Goal: Transaction & Acquisition: Purchase product/service

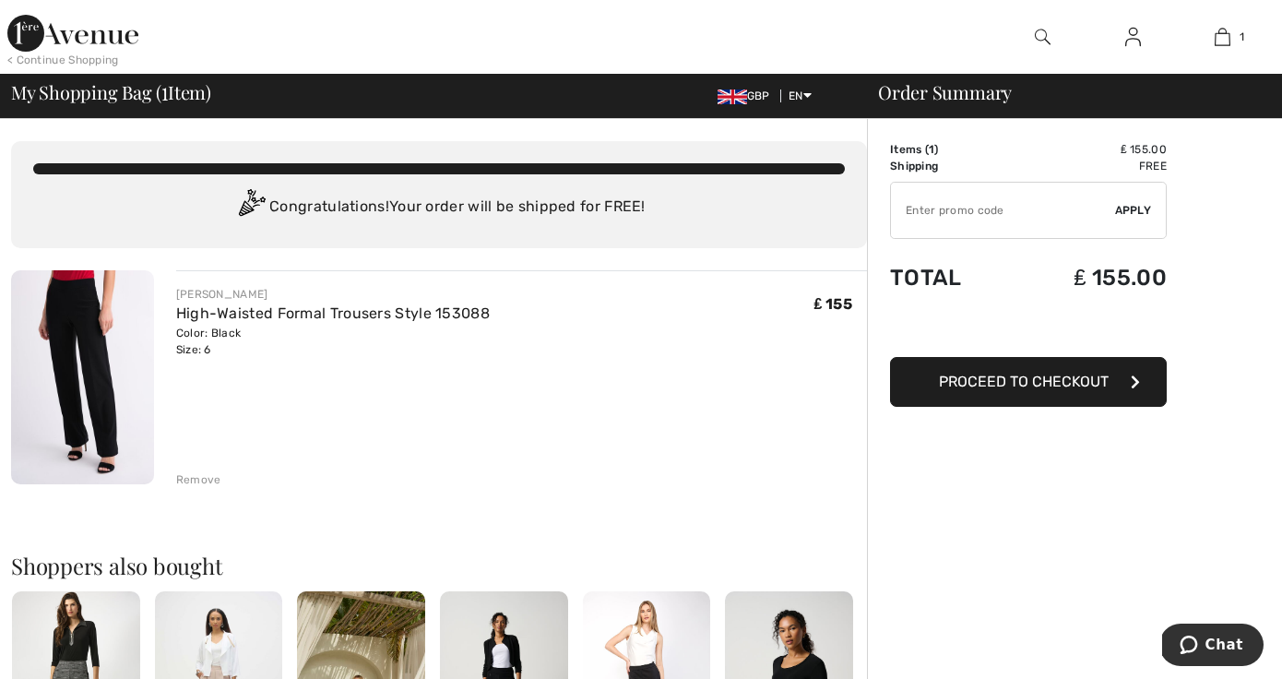
click at [1123, 380] on button "Proceed to Checkout" at bounding box center [1028, 382] width 277 height 50
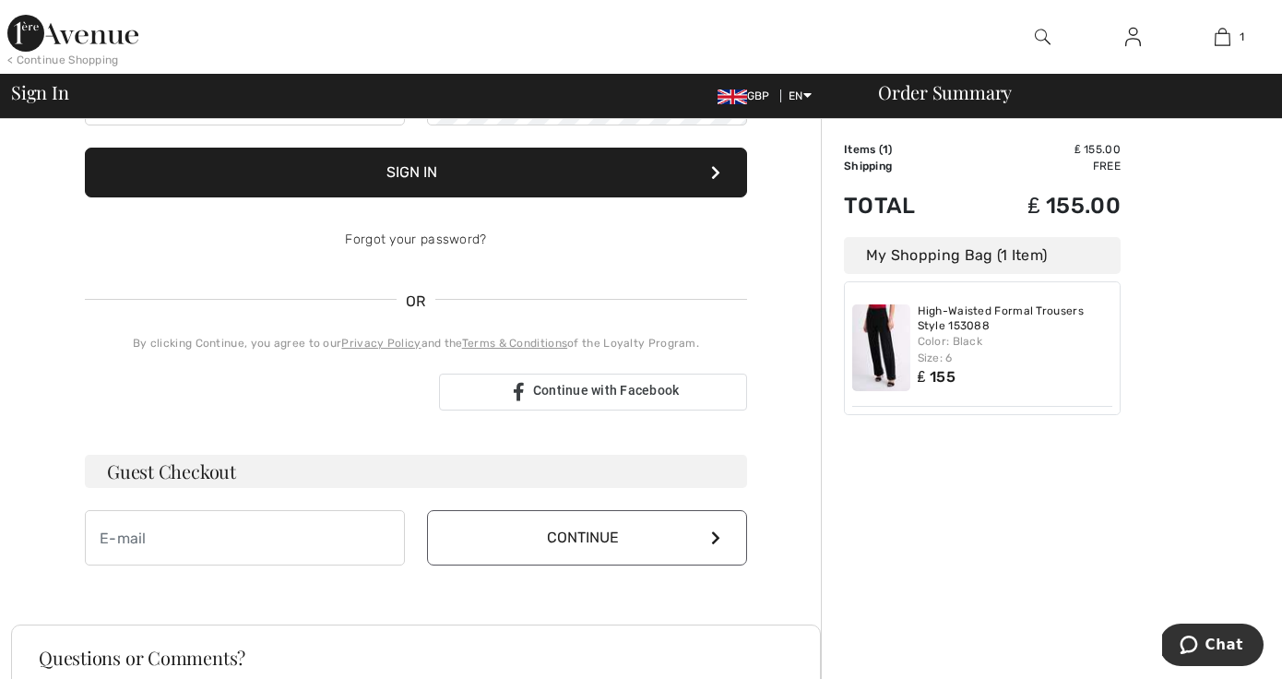
scroll to position [245, 0]
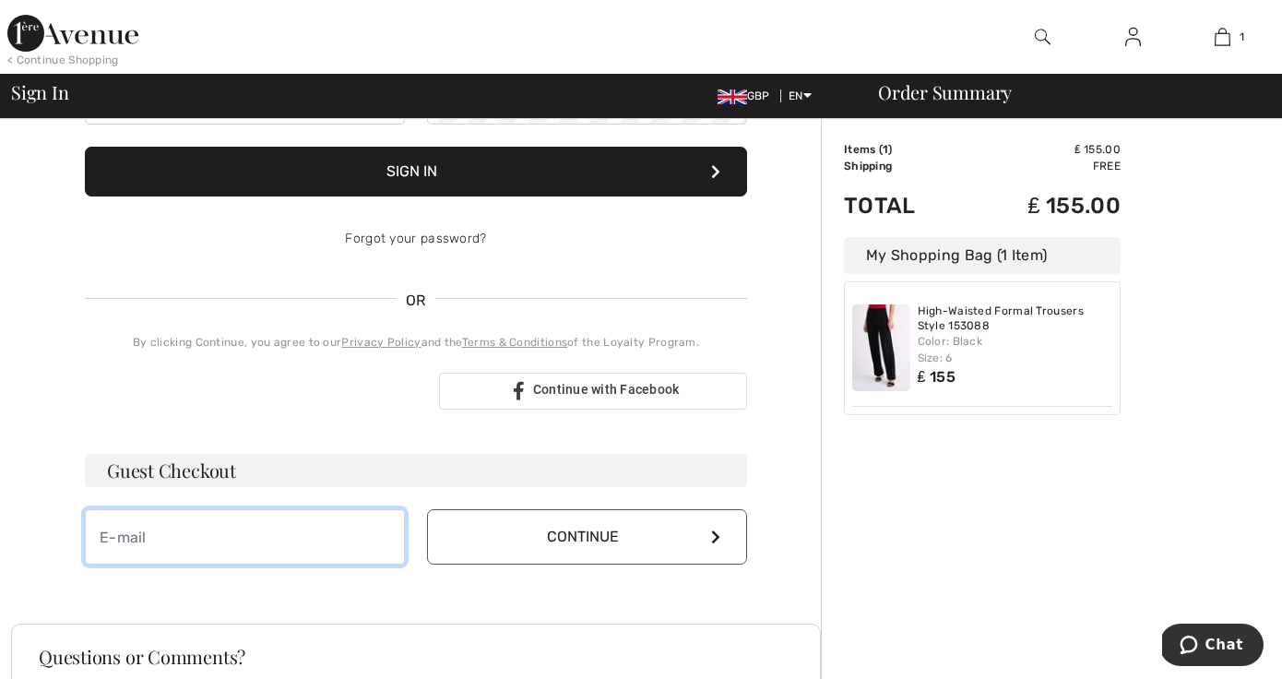
click at [205, 538] on input "email" at bounding box center [245, 536] width 320 height 55
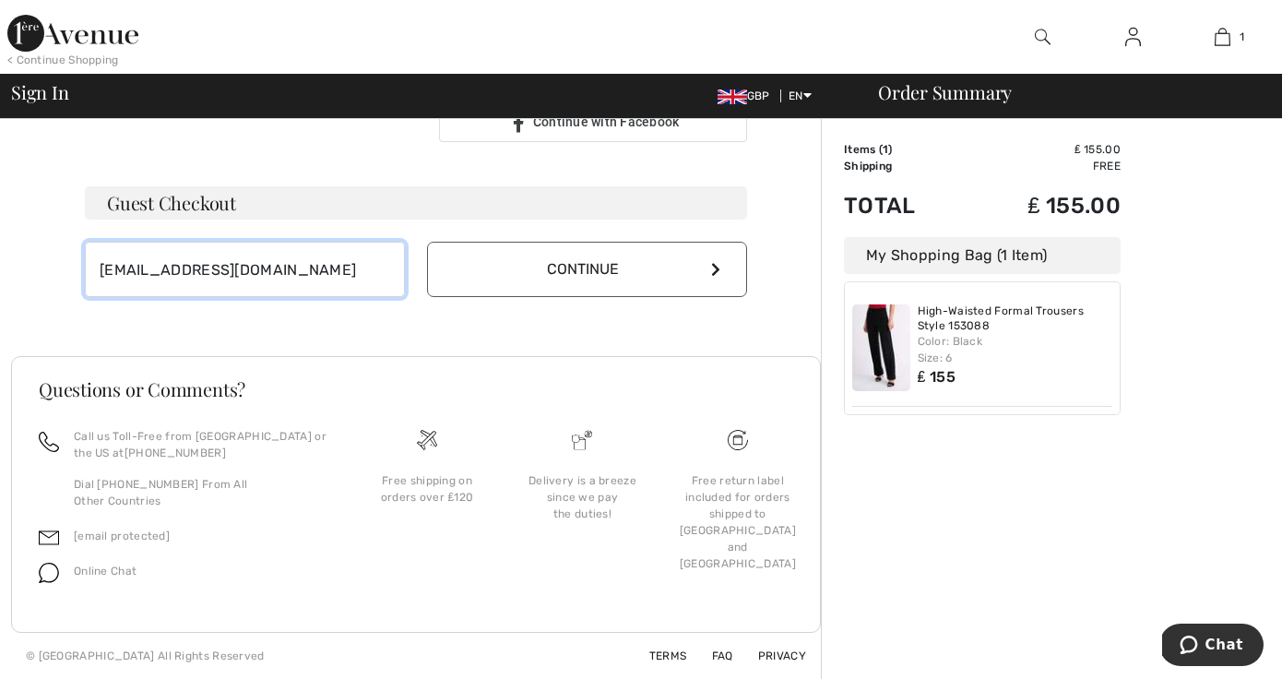
scroll to position [513, 0]
type input "joannacruddas@gmail.com"
click at [718, 268] on icon at bounding box center [715, 269] width 9 height 15
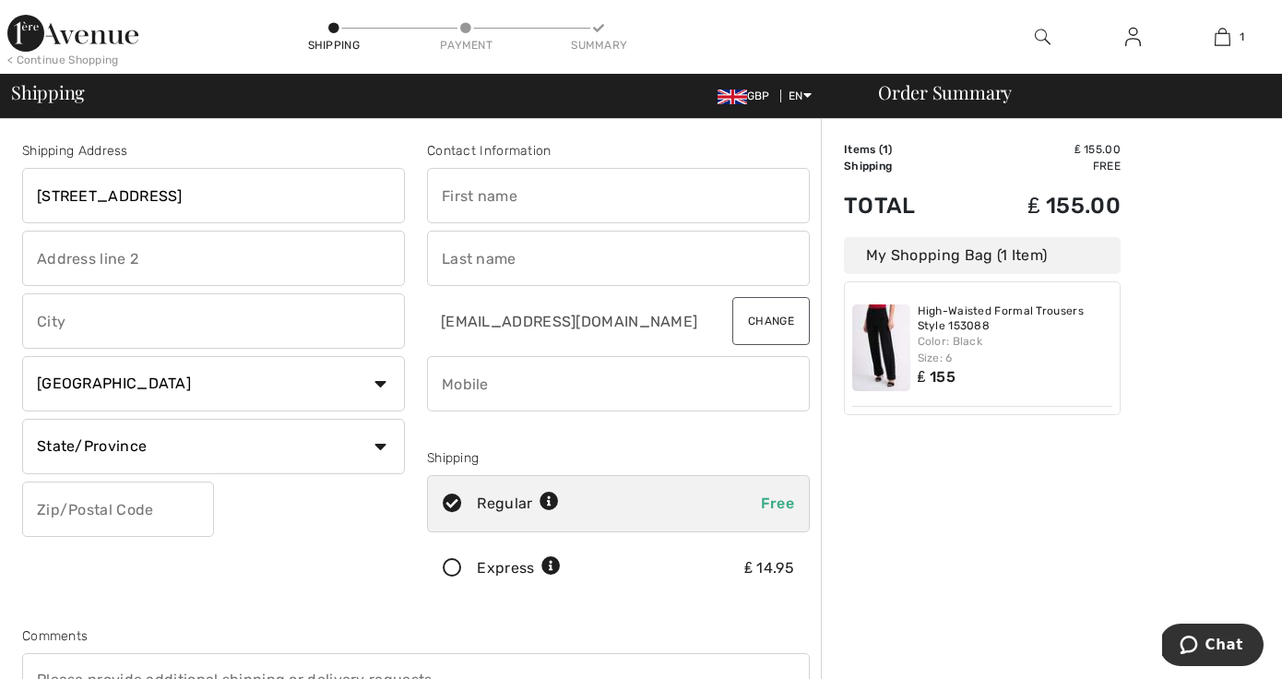
type input "221a Stephendale Road"
type input "London"
select select "GB"
click at [622, 495] on icon at bounding box center [617, 501] width 19 height 19
radio input "true"
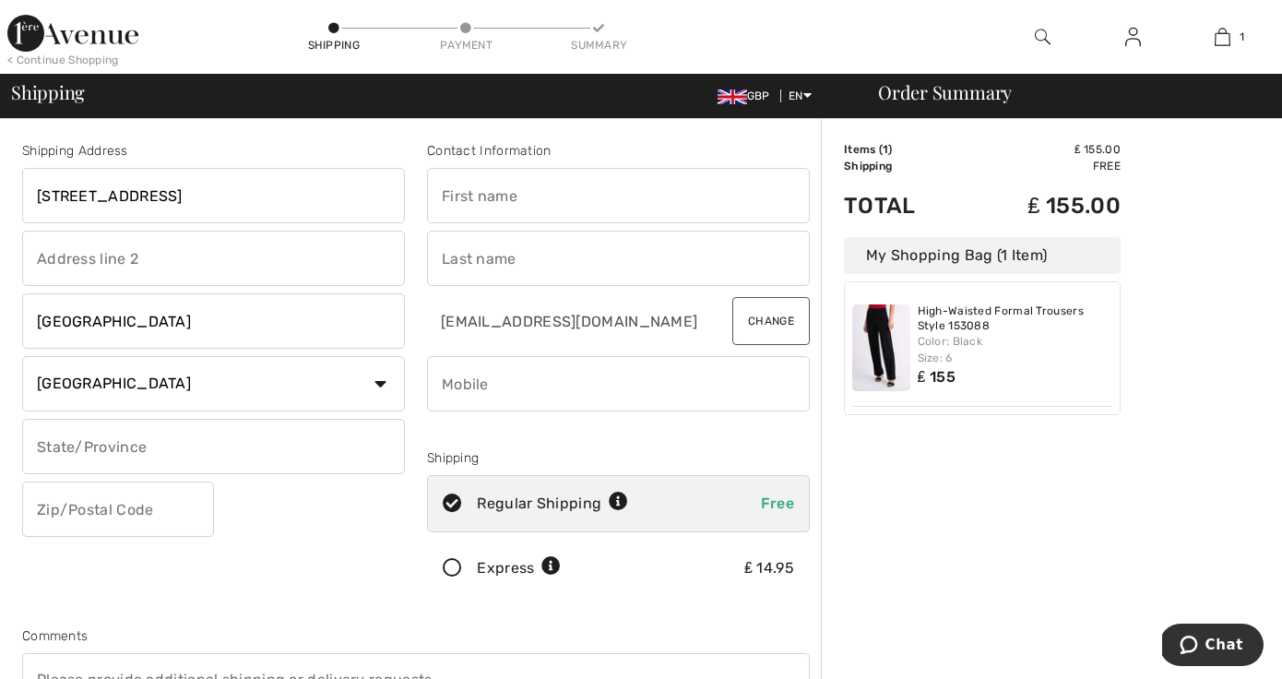
drag, startPoint x: 206, startPoint y: 196, endPoint x: -7, endPoint y: 183, distance: 213.4
click at [0, 183] on html "We value your privacy We use cookies to enhance your browsing experience, serve…" at bounding box center [641, 339] width 1282 height 679
click at [113, 325] on input "London" at bounding box center [213, 320] width 383 height 55
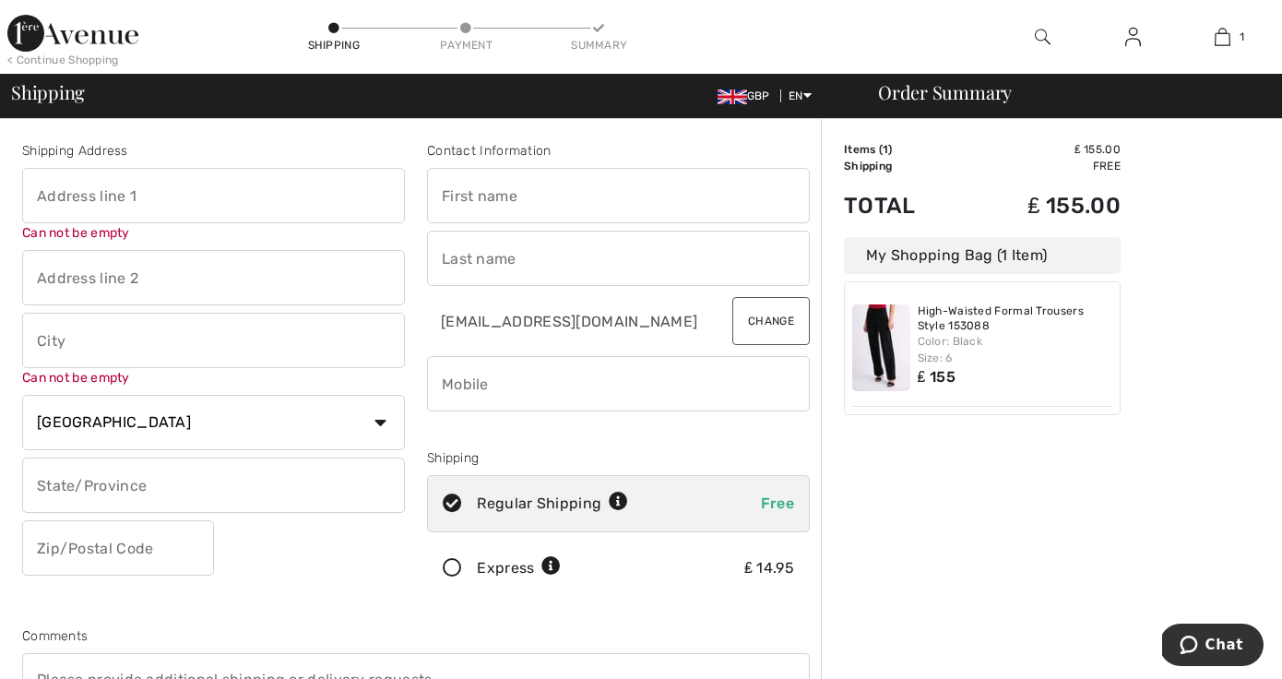
click at [413, 322] on div "Shipping Address Can not be empty Can not be empty Country Canada United States…" at bounding box center [415, 496] width 809 height 798
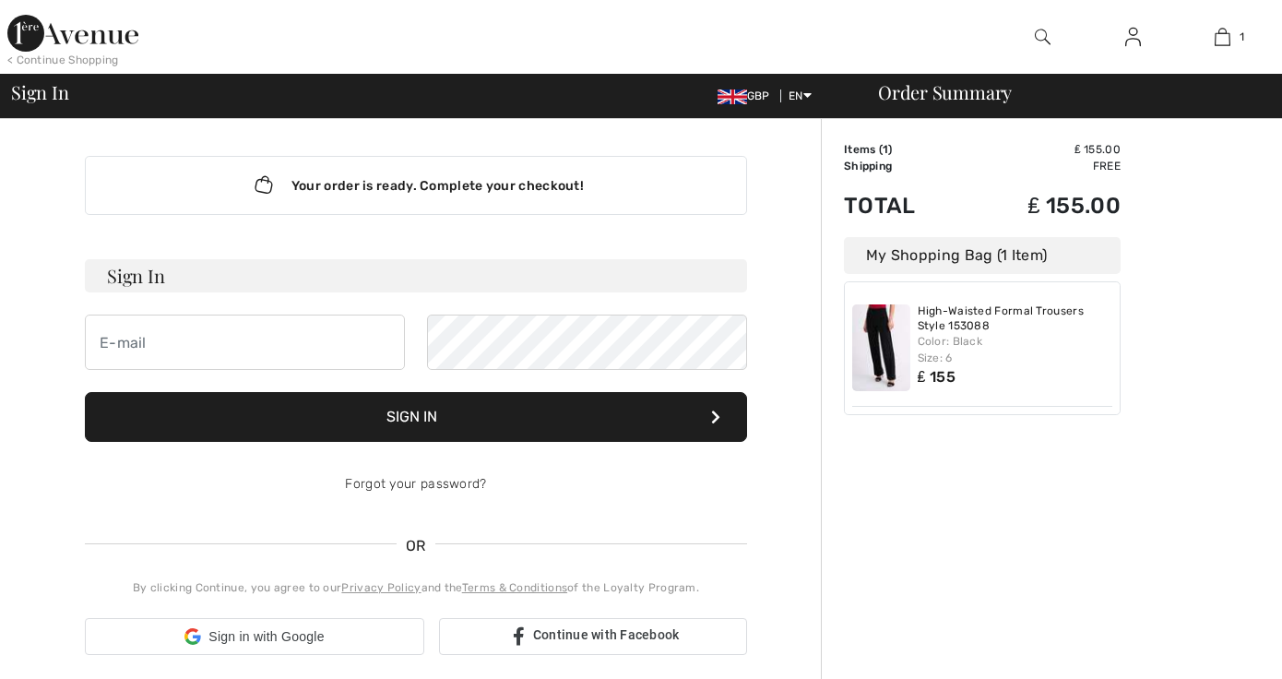
scroll to position [513, 0]
